Goal: Task Accomplishment & Management: Complete application form

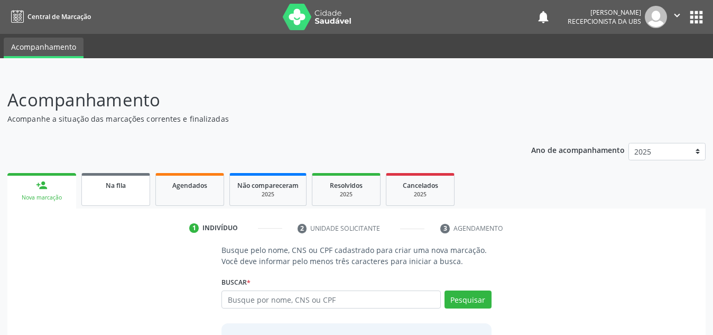
click at [114, 195] on link "Na fila" at bounding box center [115, 189] width 69 height 33
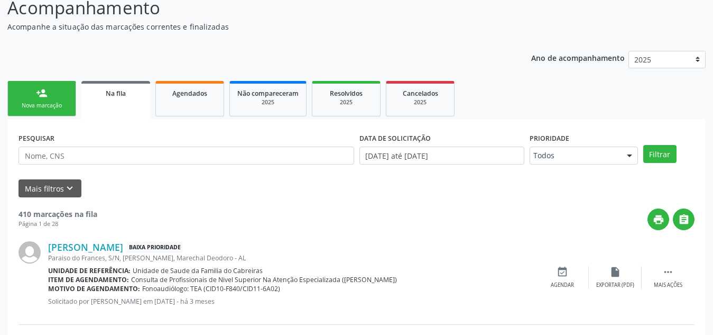
scroll to position [92, 0]
click at [195, 89] on span "Agendados" at bounding box center [189, 92] width 35 height 9
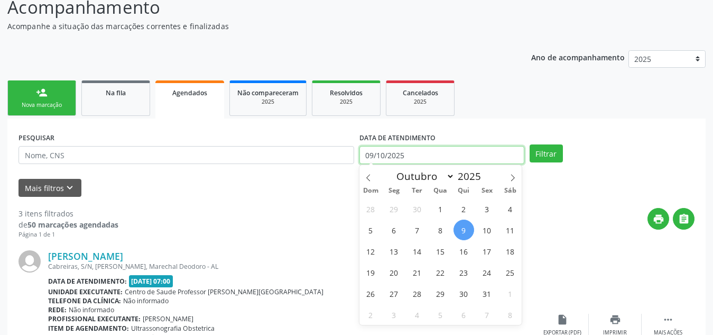
click at [397, 160] on input "09/10/2025" at bounding box center [441, 155] width 165 height 18
click at [489, 232] on span "10" at bounding box center [487, 229] width 21 height 21
type input "[DATE]"
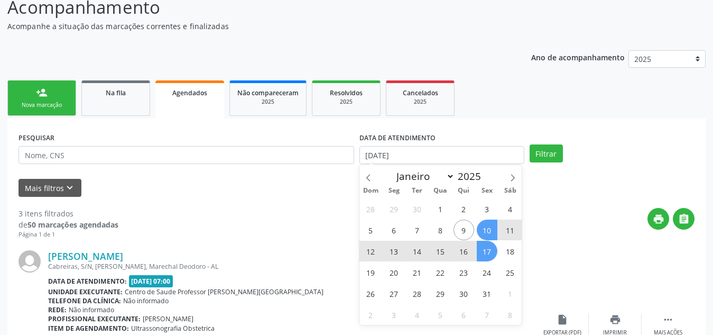
click at [482, 253] on span "17" at bounding box center [487, 250] width 21 height 21
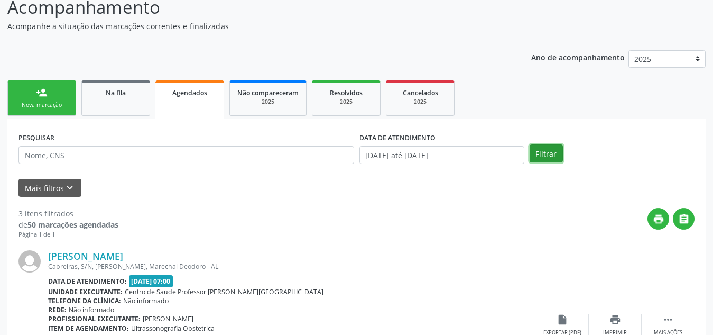
click at [549, 155] on button "Filtrar" at bounding box center [546, 153] width 33 height 18
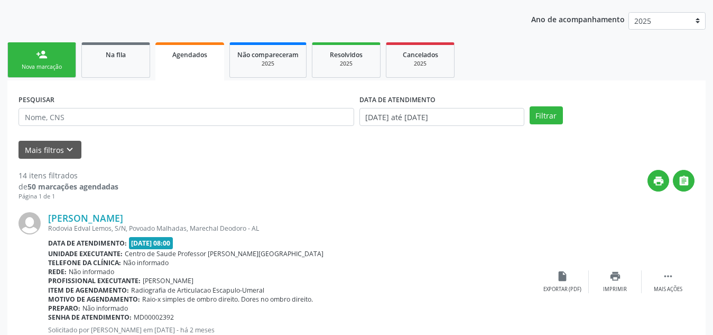
scroll to position [127, 0]
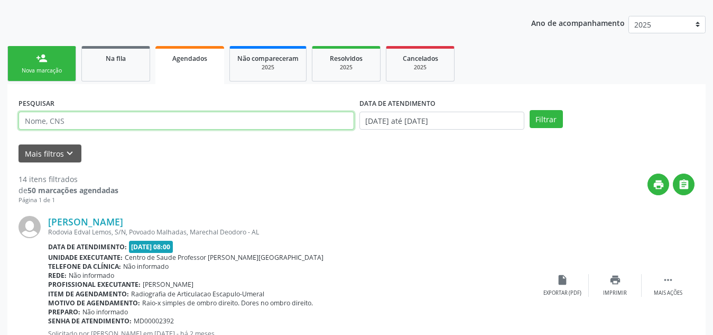
click at [115, 122] on input "text" at bounding box center [186, 121] width 336 height 18
click at [530, 110] on button "Filtrar" at bounding box center [546, 119] width 33 height 18
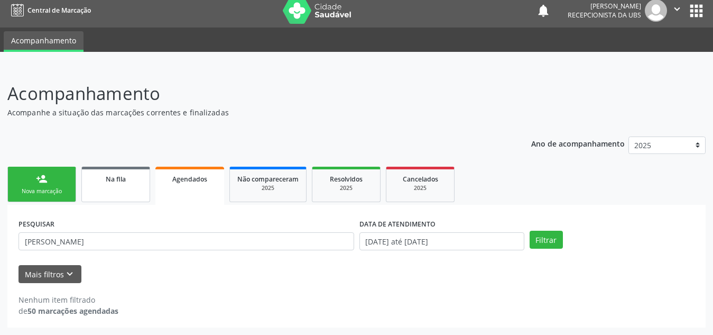
scroll to position [6, 0]
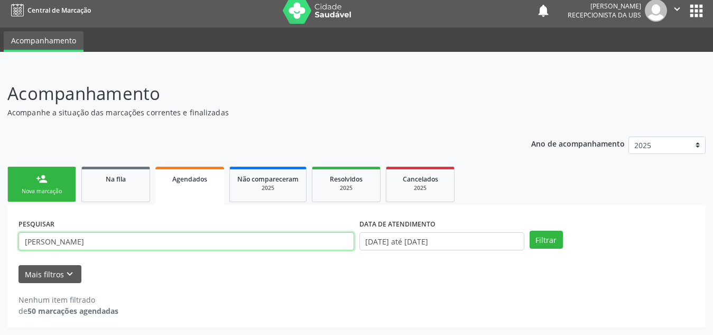
click at [131, 238] on input "[PERSON_NAME]" at bounding box center [186, 241] width 336 height 18
type input "e"
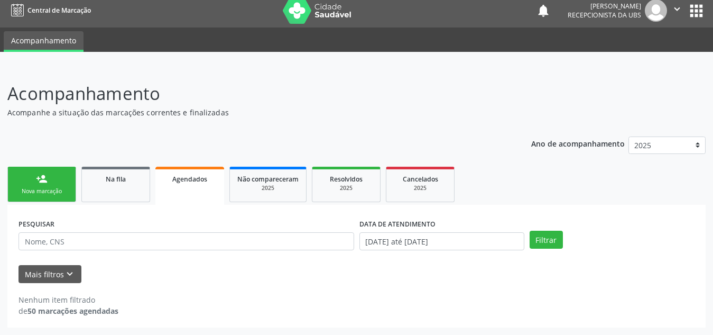
click at [165, 270] on div "Mais filtros keyboard_arrow_down" at bounding box center [356, 274] width 681 height 18
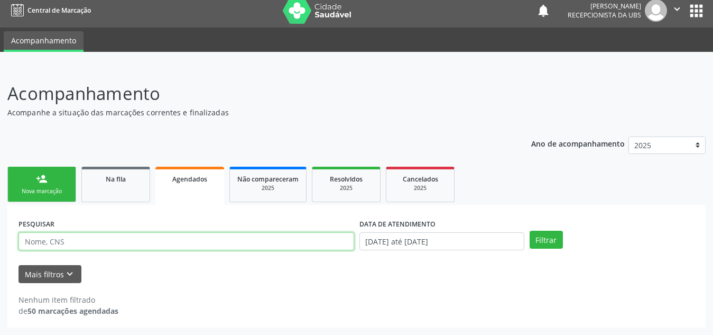
click at [185, 244] on input "text" at bounding box center [186, 241] width 336 height 18
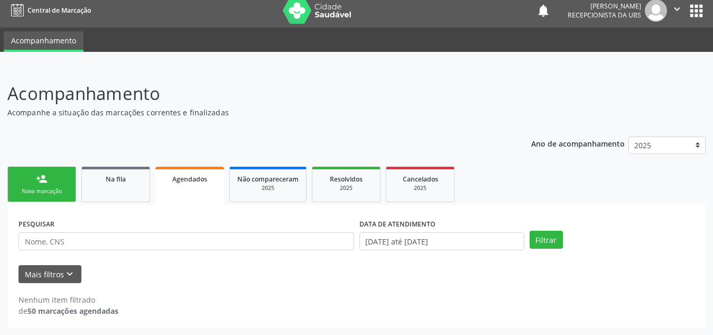
click at [240, 211] on div "PESQUISAR DATA DE ATENDIMENTO [DATE] até [DATE] Filtrar UNIDADE EXECUTANTE Sele…" at bounding box center [356, 266] width 698 height 123
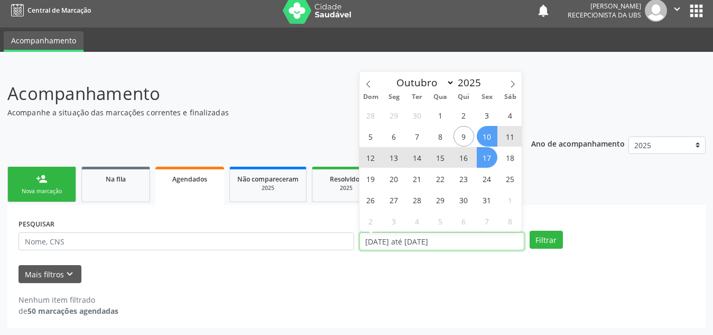
click at [449, 244] on input "[DATE] até [DATE]" at bounding box center [441, 241] width 165 height 18
click at [497, 271] on div "Mais filtros keyboard_arrow_down" at bounding box center [356, 274] width 681 height 18
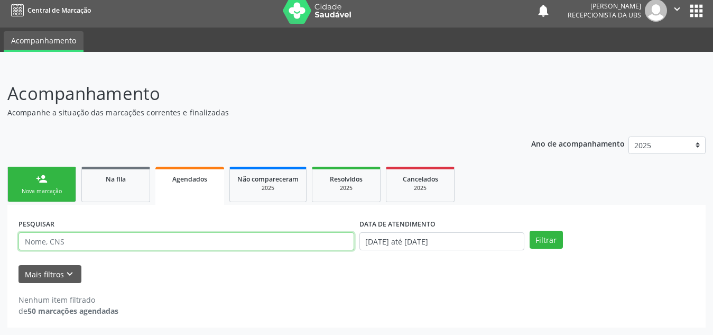
click at [312, 243] on input "text" at bounding box center [186, 241] width 336 height 18
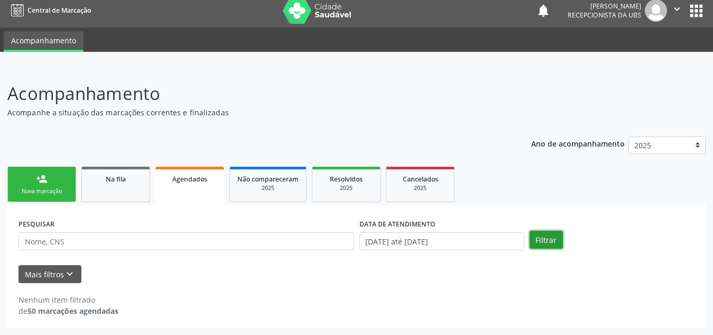
click at [543, 237] on button "Filtrar" at bounding box center [546, 239] width 33 height 18
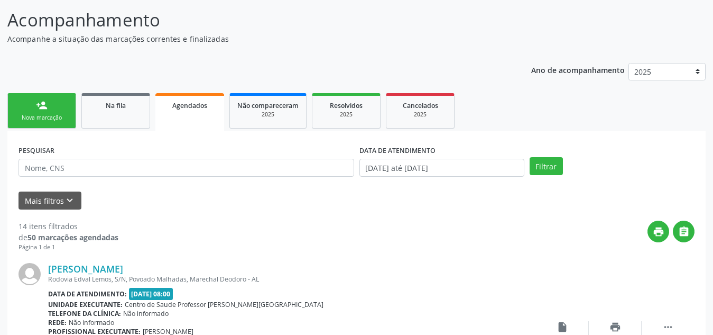
scroll to position [79, 0]
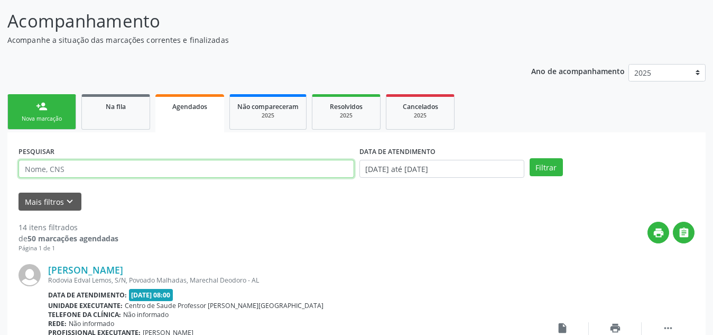
click at [99, 166] on input "text" at bounding box center [186, 169] width 336 height 18
type input "m"
click at [126, 101] on div "Na fila" at bounding box center [115, 105] width 53 height 11
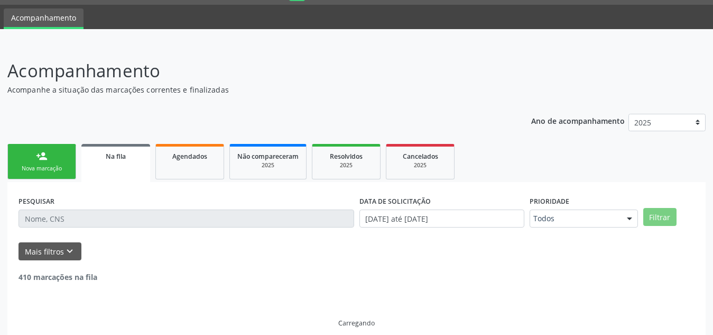
scroll to position [40, 0]
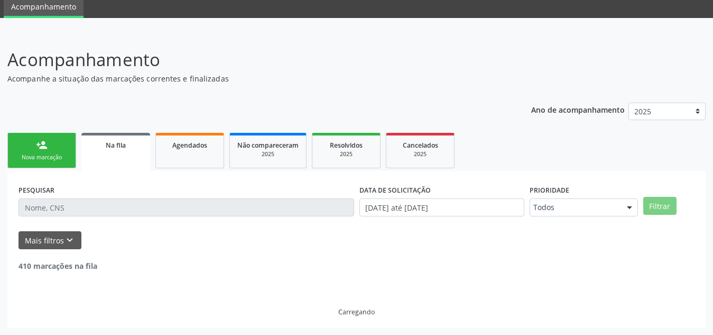
click at [110, 217] on div "PESQUISAR" at bounding box center [186, 202] width 341 height 41
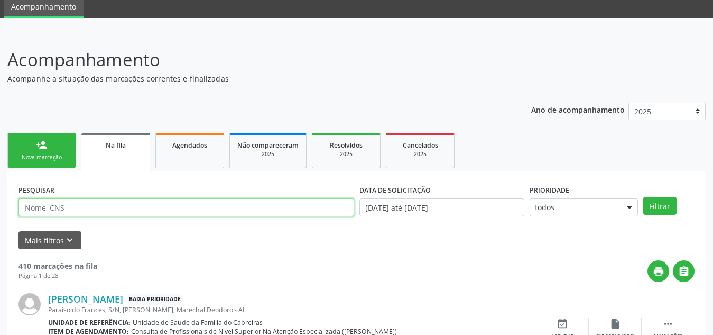
click at [121, 207] on input "text" at bounding box center [186, 207] width 336 height 18
type input "quiteria [PERSON_NAME]"
click at [643, 197] on button "Filtrar" at bounding box center [659, 206] width 33 height 18
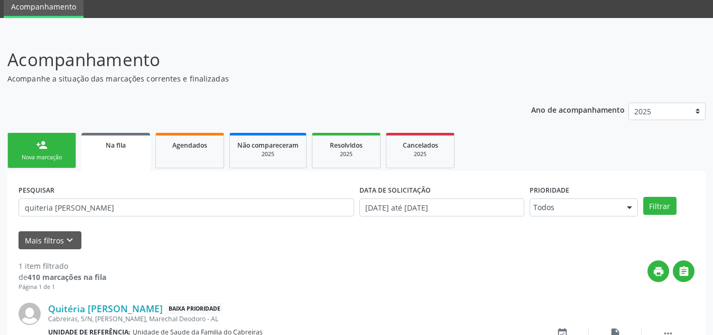
scroll to position [109, 0]
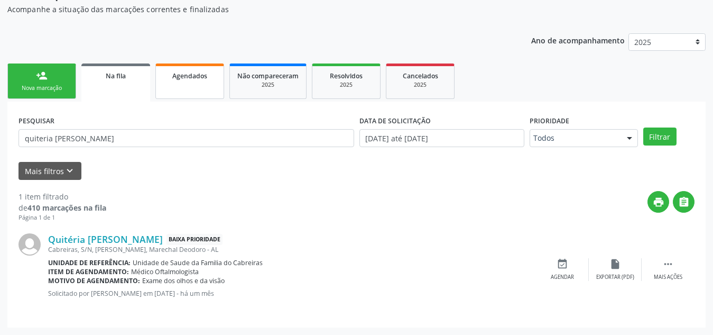
click at [178, 77] on span "Agendados" at bounding box center [189, 75] width 35 height 9
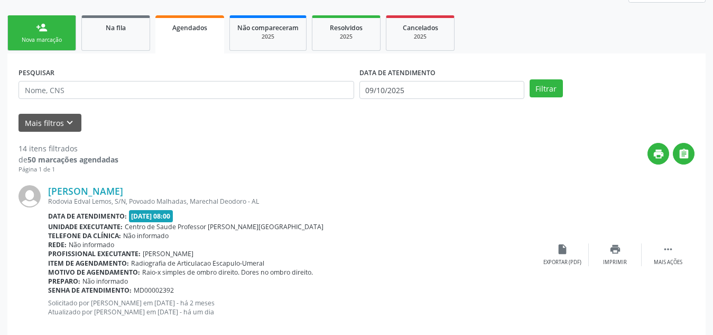
scroll to position [0, 0]
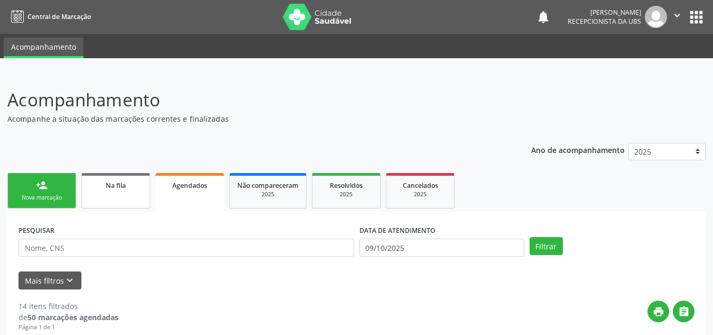
click at [128, 205] on link "Na fila" at bounding box center [115, 190] width 69 height 35
click at [107, 190] on link "Na fila" at bounding box center [115, 190] width 69 height 35
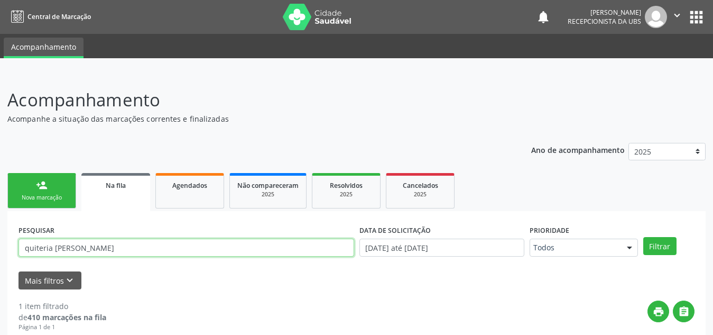
drag, startPoint x: 129, startPoint y: 245, endPoint x: 12, endPoint y: 263, distance: 119.2
click at [12, 263] on div "PESQUISAR quiteria [PERSON_NAME] DATA DE SOLICITAÇÃO [DATE] até [DATE] Priorida…" at bounding box center [356, 324] width 698 height 226
click at [643, 237] on button "Filtrar" at bounding box center [659, 246] width 33 height 18
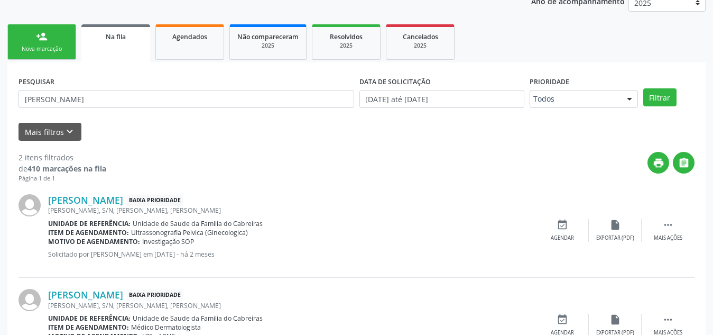
scroll to position [148, 0]
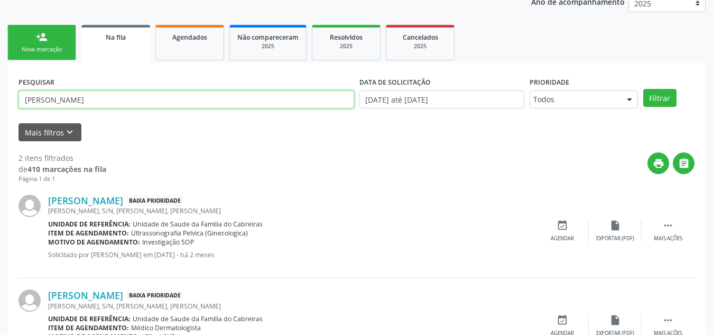
drag, startPoint x: 123, startPoint y: 99, endPoint x: 13, endPoint y: 100, distance: 110.0
click at [13, 100] on div "PESQUISAR [PERSON_NAME] DATA DE SOLICITAÇÃO [DATE] até [DATE] Prioridade Todos …" at bounding box center [356, 223] width 698 height 320
click at [643, 89] on button "Filtrar" at bounding box center [659, 98] width 33 height 18
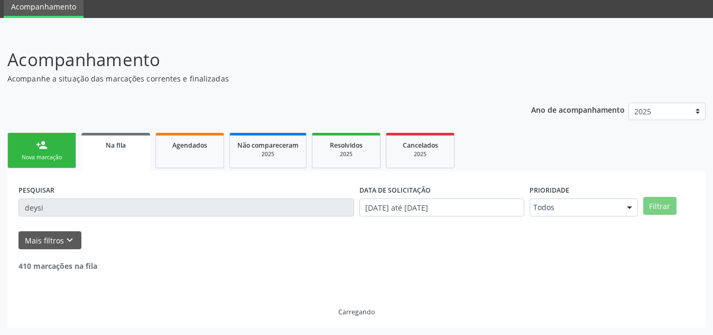
scroll to position [6, 0]
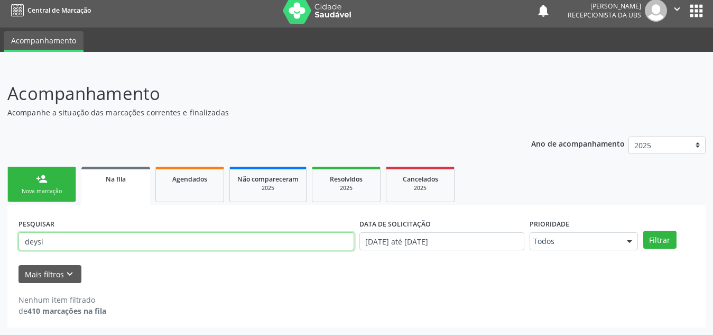
click at [93, 242] on input "deysi" at bounding box center [186, 241] width 336 height 18
click at [643, 230] on button "Filtrar" at bounding box center [659, 239] width 33 height 18
click at [88, 242] on input "dey" at bounding box center [186, 241] width 336 height 18
type input "deysiane"
click at [643, 230] on button "Filtrar" at bounding box center [659, 239] width 33 height 18
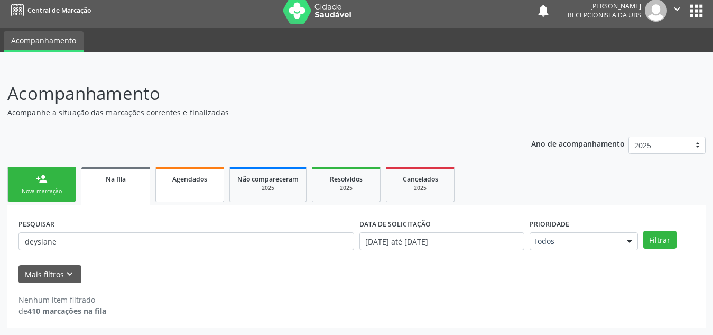
click at [205, 179] on span "Agendados" at bounding box center [189, 178] width 35 height 9
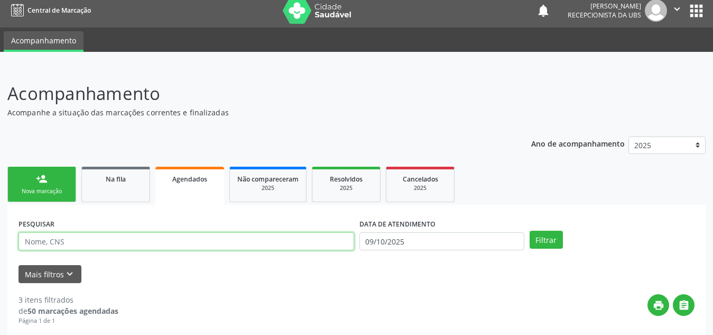
click at [147, 243] on input "text" at bounding box center [186, 241] width 336 height 18
type input "deysi"
click at [530, 230] on button "Filtrar" at bounding box center [546, 239] width 33 height 18
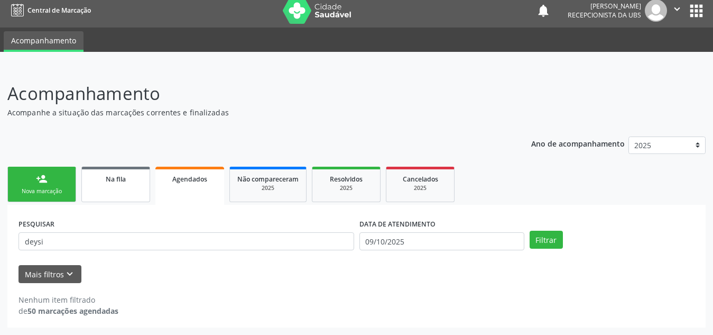
click at [123, 187] on link "Na fila" at bounding box center [115, 183] width 69 height 35
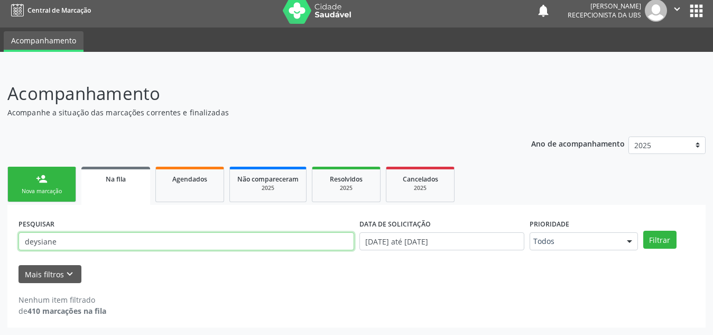
click at [99, 241] on input "deysiane" at bounding box center [186, 241] width 336 height 18
type input "70240024331322"
click at [643, 230] on button "Filtrar" at bounding box center [659, 239] width 33 height 18
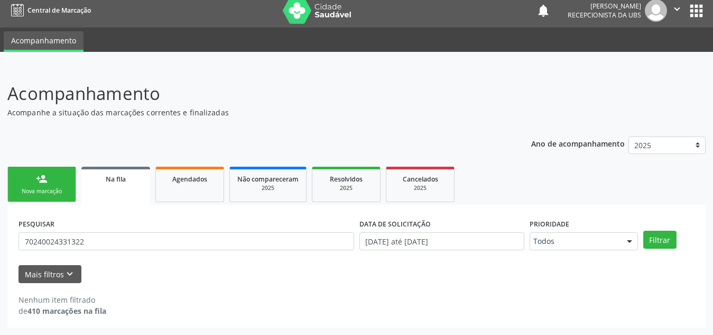
click at [44, 170] on link "person_add Nova marcação" at bounding box center [41, 183] width 69 height 35
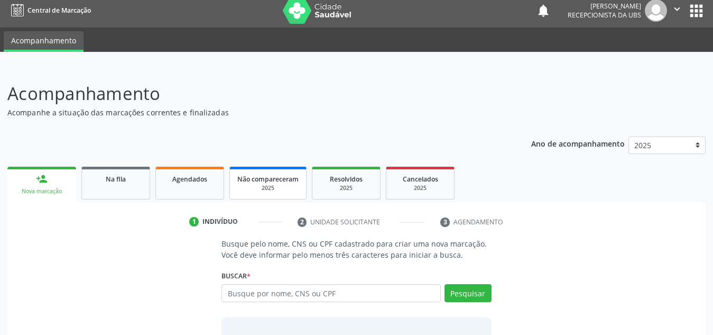
click at [268, 172] on link "Não compareceram 2025" at bounding box center [267, 182] width 77 height 33
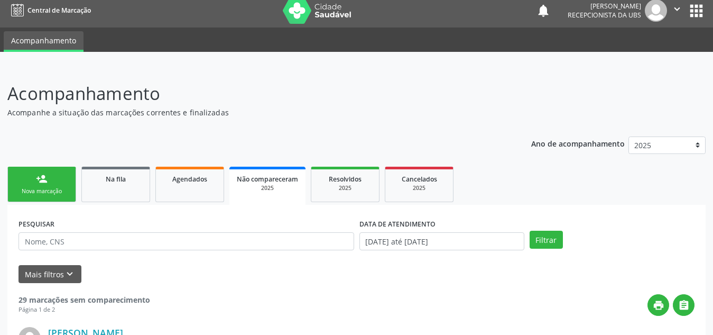
scroll to position [32, 0]
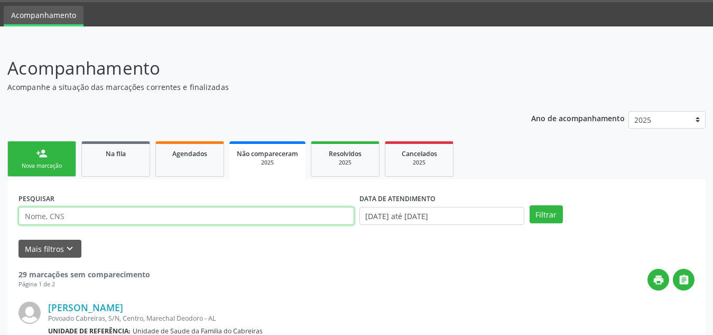
click at [182, 223] on input "text" at bounding box center [186, 216] width 336 height 18
type input "deysi"
click at [530, 205] on button "Filtrar" at bounding box center [546, 214] width 33 height 18
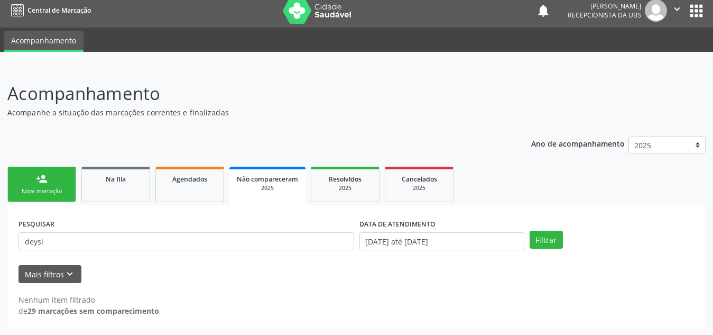
scroll to position [6, 0]
click at [53, 177] on link "person_add Nova marcação" at bounding box center [41, 183] width 69 height 35
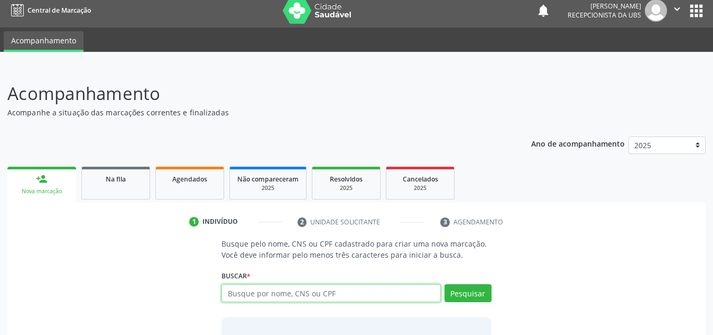
click at [274, 290] on input "text" at bounding box center [330, 293] width 219 height 18
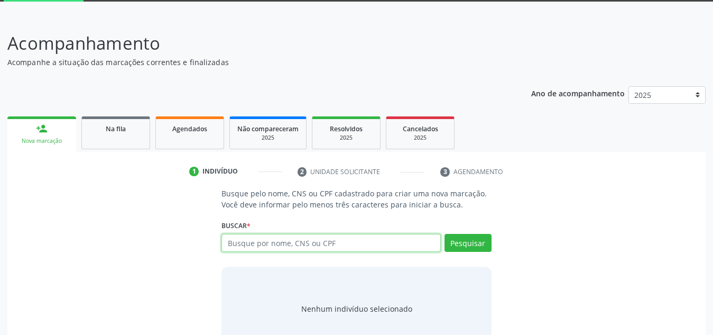
scroll to position [66, 0]
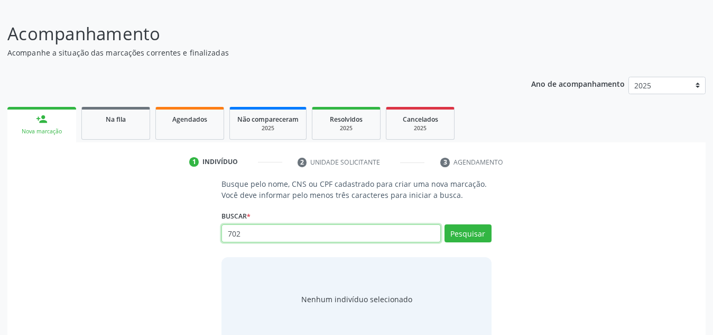
type input "702"
click at [119, 116] on span "Na fila" at bounding box center [116, 119] width 20 height 9
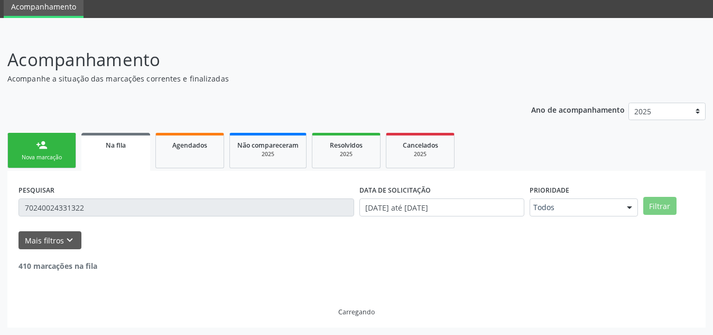
click at [128, 131] on div "Ano de acompanhamento 2025 person_add Nova marcação Na fila Agendados Não compa…" at bounding box center [356, 211] width 698 height 233
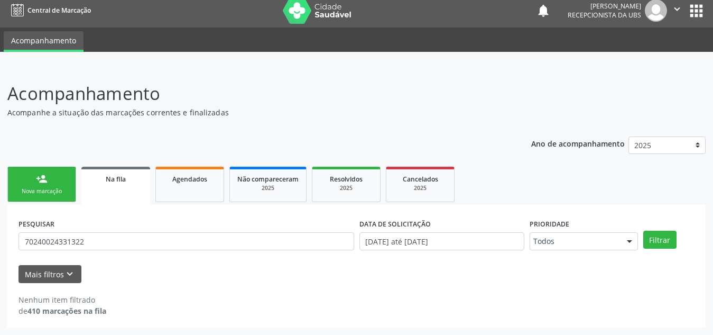
scroll to position [6, 0]
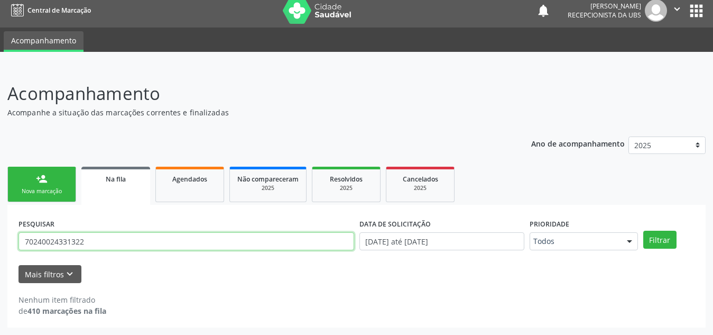
drag, startPoint x: 102, startPoint y: 235, endPoint x: 19, endPoint y: 235, distance: 83.0
click at [19, 235] on input "70240024331322" at bounding box center [186, 241] width 336 height 18
type input "deyse"
click at [643, 230] on button "Filtrar" at bounding box center [659, 239] width 33 height 18
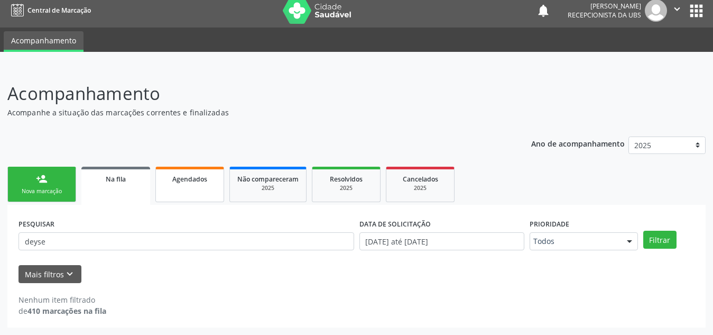
click at [192, 175] on span "Agendados" at bounding box center [189, 178] width 35 height 9
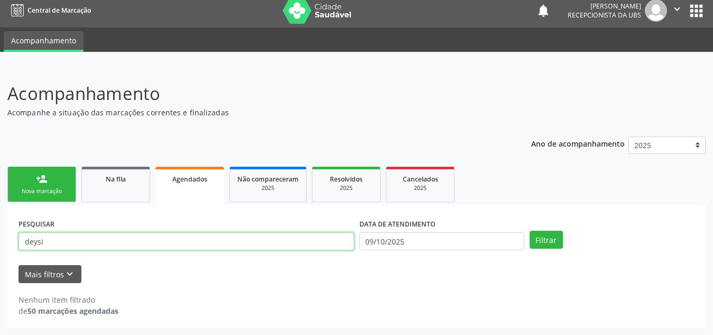
click at [269, 240] on input "deysi" at bounding box center [186, 241] width 336 height 18
type input "d"
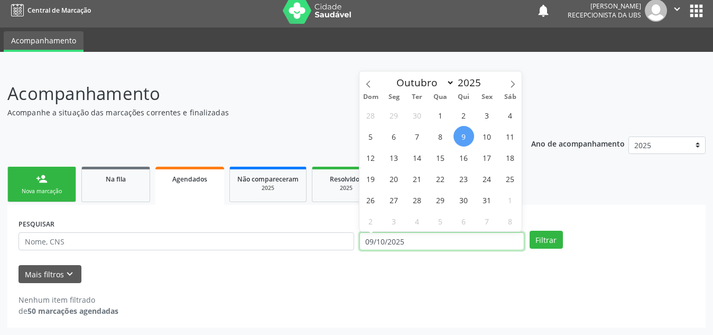
click at [452, 240] on input "09/10/2025" at bounding box center [441, 241] width 165 height 18
click at [489, 135] on span "10" at bounding box center [487, 136] width 21 height 21
type input "[DATE]"
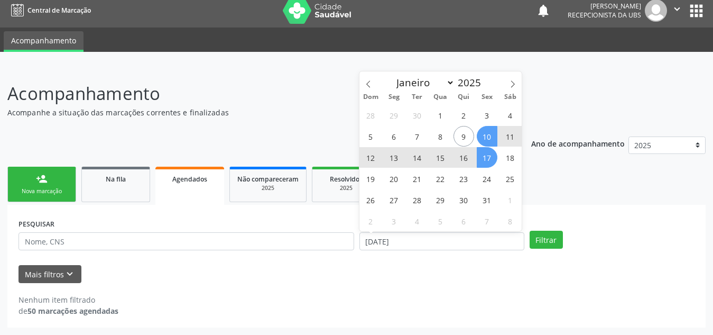
click at [483, 156] on span "17" at bounding box center [487, 157] width 21 height 21
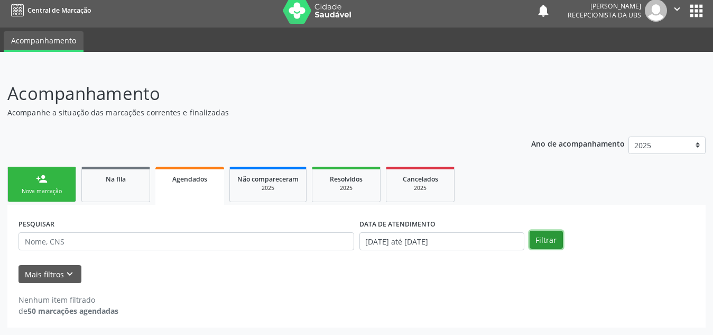
click at [552, 239] on button "Filtrar" at bounding box center [546, 239] width 33 height 18
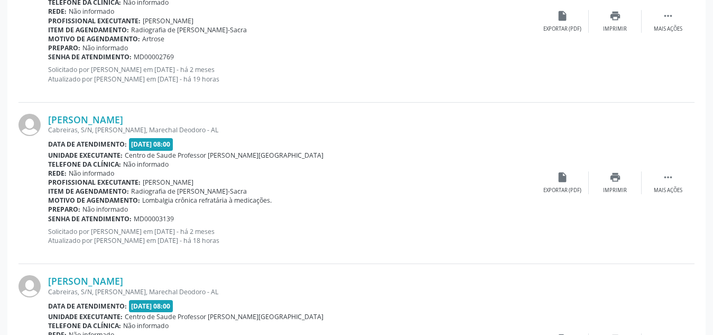
scroll to position [875, 0]
drag, startPoint x: 242, startPoint y: 190, endPoint x: 131, endPoint y: 190, distance: 110.5
click at [131, 190] on div "Item de agendamento: Radiografia de Coluna Lombo-Sacra" at bounding box center [292, 190] width 488 height 9
copy span "Radiografia de [PERSON_NAME]-Sacra"
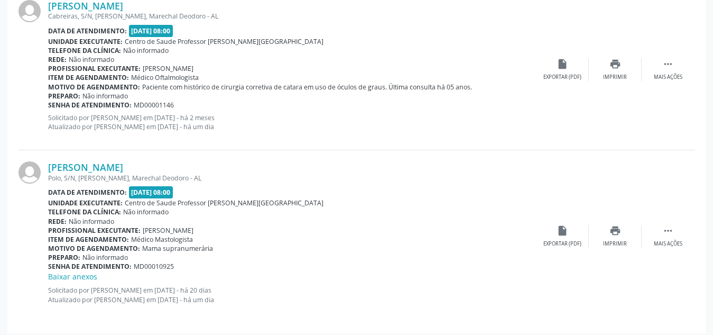
scroll to position [2307, 0]
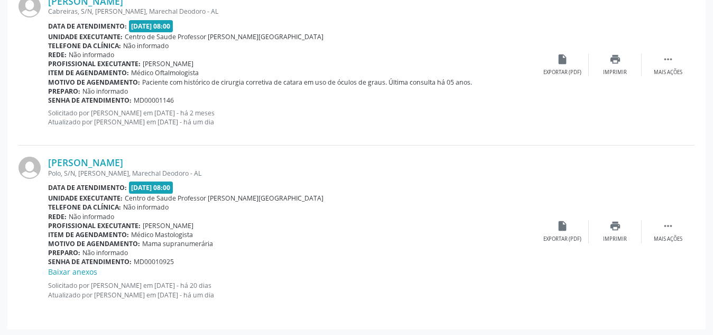
click at [346, 234] on div "Item de agendamento: Médico Mastologista" at bounding box center [292, 234] width 488 height 9
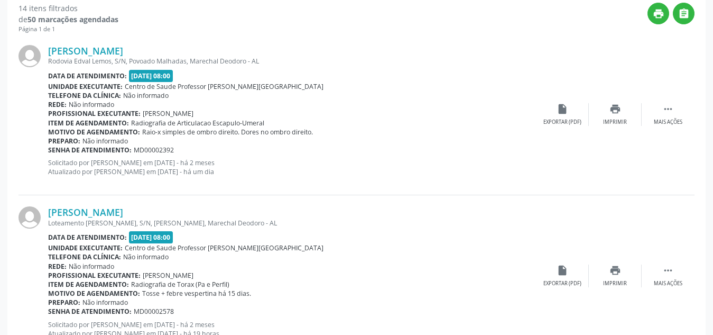
scroll to position [0, 0]
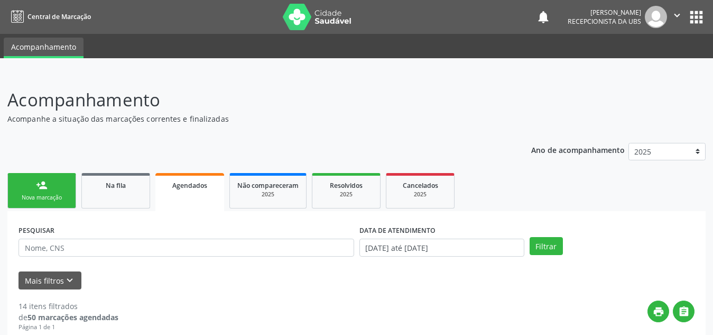
click at [35, 192] on link "person_add Nova marcação" at bounding box center [41, 190] width 69 height 35
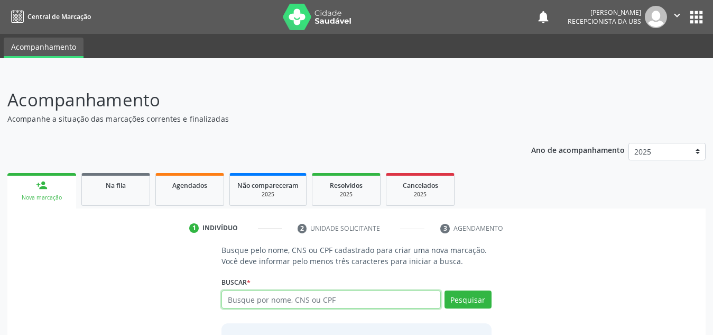
click at [293, 293] on input "text" at bounding box center [330, 299] width 219 height 18
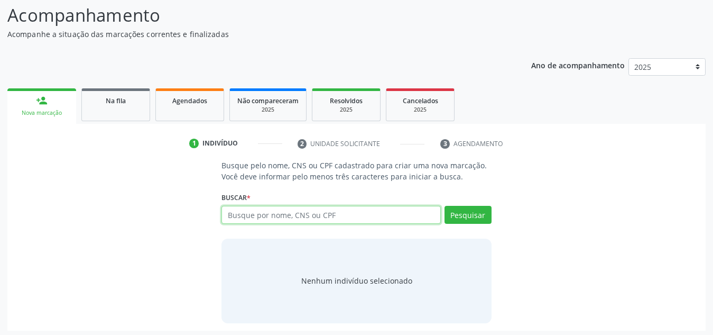
scroll to position [88, 0]
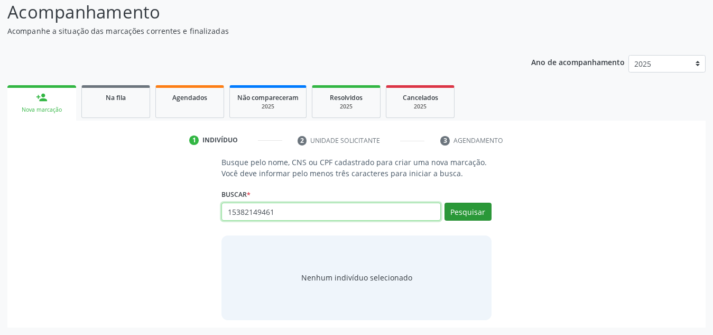
type input "15382149461"
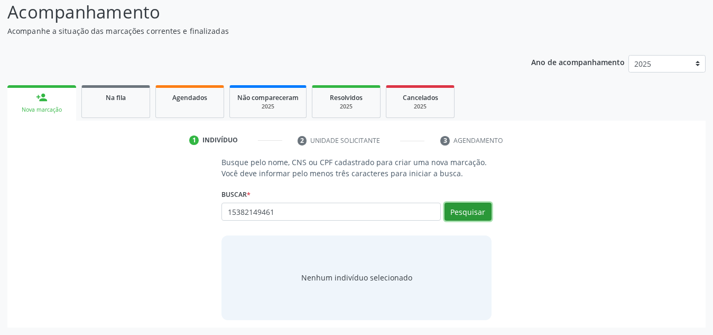
click at [478, 209] on button "Pesquisar" at bounding box center [468, 211] width 47 height 18
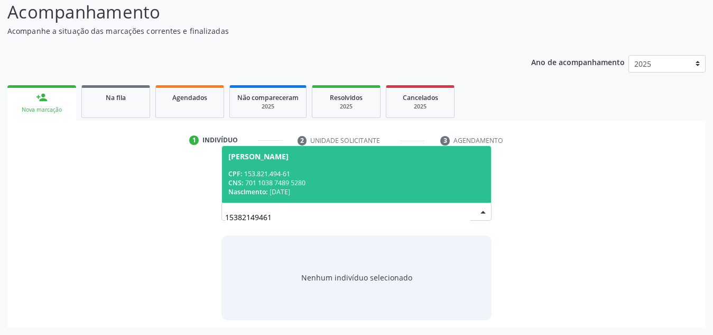
click at [409, 179] on div "CNS: 701 1038 7489 5280" at bounding box center [356, 182] width 256 height 9
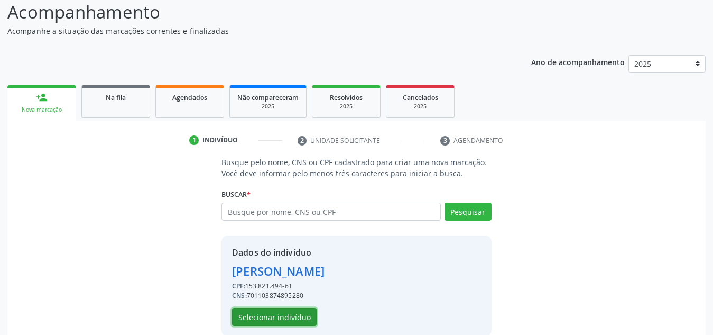
click at [278, 321] on button "Selecionar indivíduo" at bounding box center [274, 317] width 85 height 18
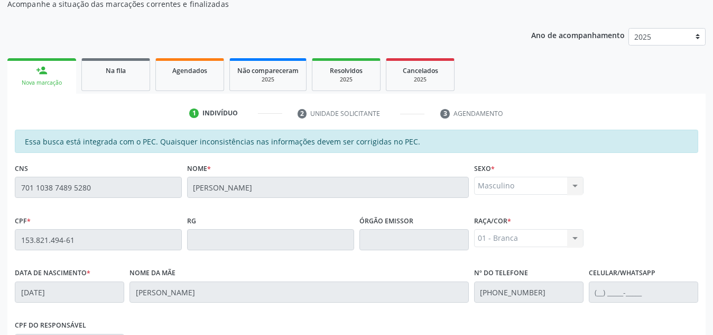
scroll to position [114, 0]
click at [4, 178] on div "Acompanhamento Acompanhe a situação das marcações correntes e finalizadas Relat…" at bounding box center [356, 231] width 713 height 545
